Goal: Task Accomplishment & Management: Use online tool/utility

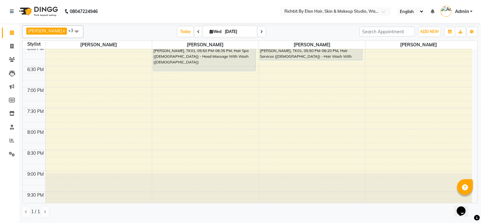
scroll to position [350, 0]
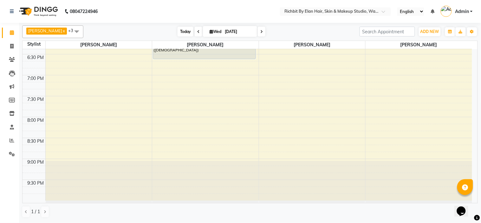
click at [187, 30] on span "Today" at bounding box center [185, 32] width 16 height 10
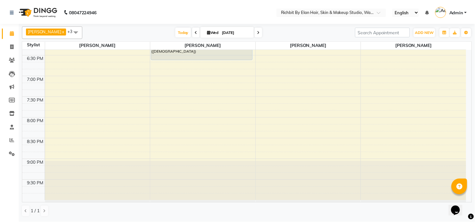
scroll to position [168, 0]
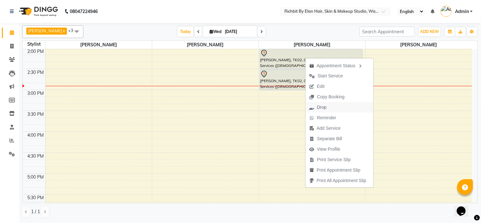
click at [321, 106] on span "Drop" at bounding box center [322, 107] width 10 height 7
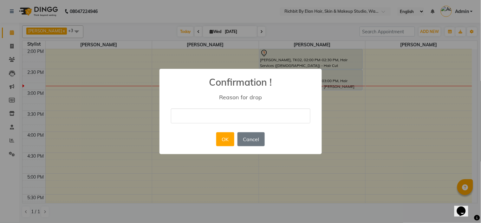
click at [232, 114] on input "text" at bounding box center [240, 115] width 139 height 15
type input "drop"
click at [223, 133] on button "OK" at bounding box center [225, 139] width 18 height 14
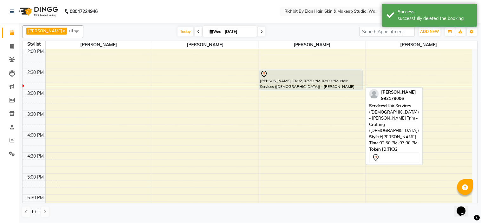
click at [280, 78] on div "[PERSON_NAME], TK02, 02:30 PM-03:00 PM, Hair Services ([DEMOGRAPHIC_DATA]) - [P…" at bounding box center [311, 80] width 102 height 20
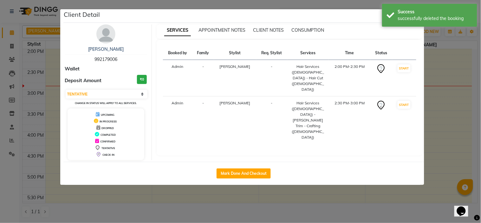
select select "select"
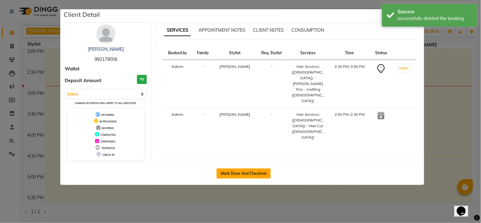
click at [245, 173] on button "Mark Done And Checkout" at bounding box center [243, 173] width 54 height 10
select select "4114"
select select "service"
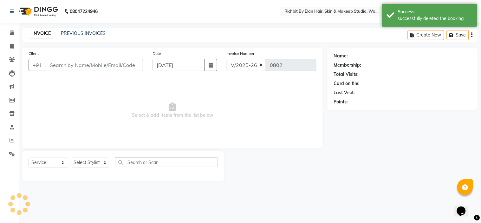
select select "3"
type input "992179006"
select select "39151"
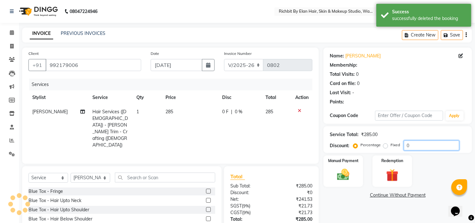
click at [433, 141] on input "0" at bounding box center [431, 145] width 55 height 10
type input "030"
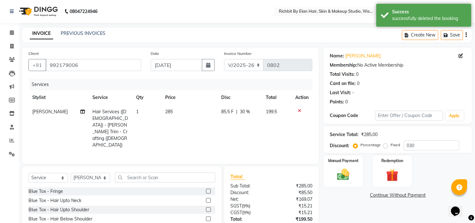
click at [233, 112] on span "85.5 F" at bounding box center [228, 111] width 12 height 7
select select "39151"
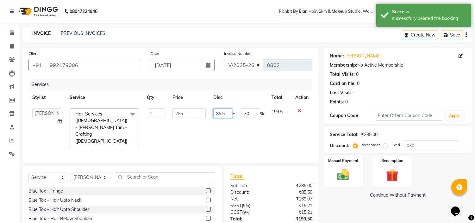
click at [228, 111] on input "85.5" at bounding box center [222, 113] width 19 height 10
type input "86"
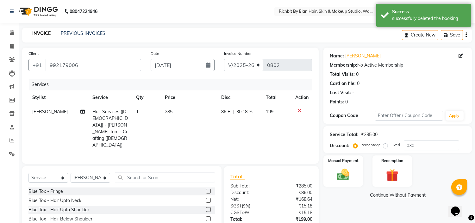
click at [232, 130] on td "86 F | 30.18 %" at bounding box center [240, 129] width 45 height 48
select select "39151"
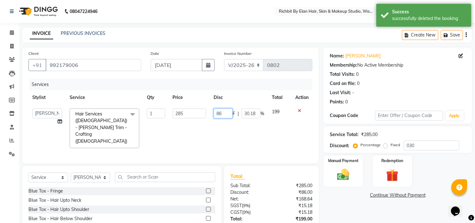
click at [224, 112] on input "86" at bounding box center [223, 113] width 19 height 10
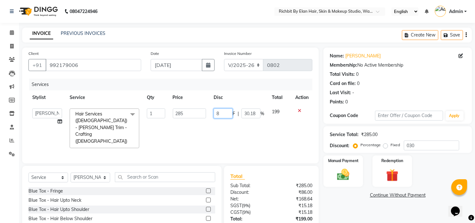
type input "85"
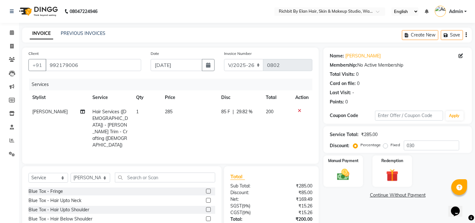
click at [230, 124] on td "85 F | 29.82 %" at bounding box center [240, 129] width 45 height 48
select select "39151"
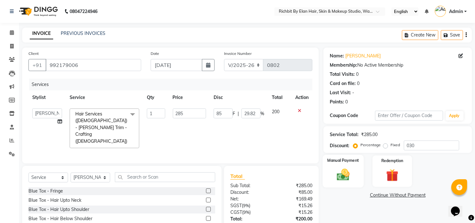
click at [330, 170] on div "Manual Payment" at bounding box center [343, 171] width 41 height 32
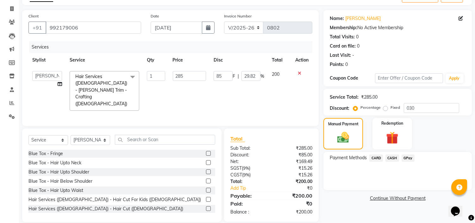
click at [406, 157] on span "GPay" at bounding box center [408, 157] width 13 height 7
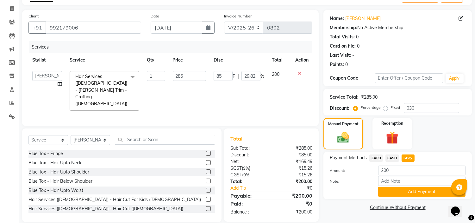
click at [391, 153] on div "Payment Methods CARD CASH GPay Amount: 200 Note: Add Payment" at bounding box center [398, 175] width 149 height 47
click at [392, 159] on span "CASH" at bounding box center [393, 157] width 14 height 7
click at [400, 185] on div "Note:" at bounding box center [397, 181] width 145 height 11
click at [398, 198] on div "Payment Methods CARD CASH GPay Amount: 200 Note: Add Payment" at bounding box center [398, 175] width 149 height 47
click at [397, 195] on button "Add Payment" at bounding box center [422, 192] width 87 height 10
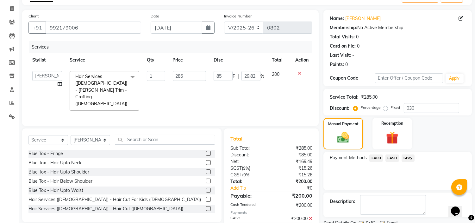
scroll to position [62, 0]
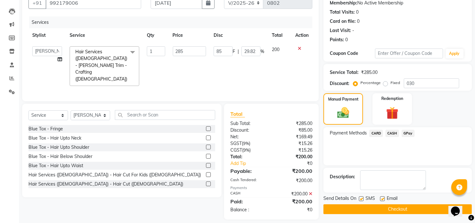
click at [369, 208] on button "Checkout" at bounding box center [398, 209] width 149 height 10
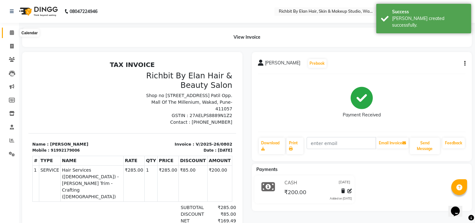
click at [13, 33] on icon at bounding box center [12, 32] width 4 height 5
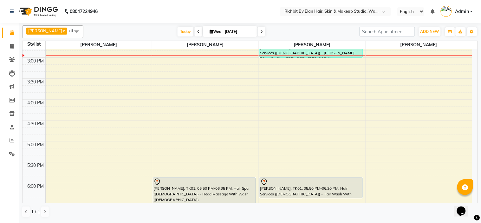
scroll to position [174, 0]
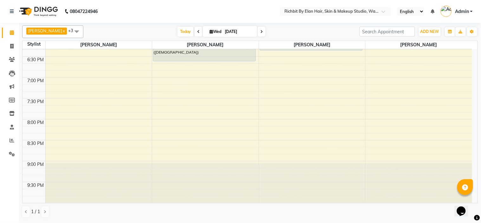
scroll to position [315, 0]
